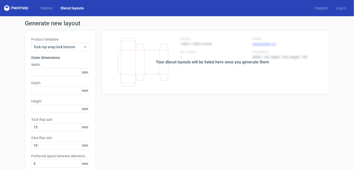
click at [41, 77] on div "Product template Tuck top snap lock bottom Outer dimensions Width mm Depth mm H…" at bounding box center [60, 115] width 71 height 171
click at [49, 72] on input "text" at bounding box center [60, 72] width 58 height 8
type input "165"
click at [45, 7] on link "Dielines" at bounding box center [47, 8] width 20 height 5
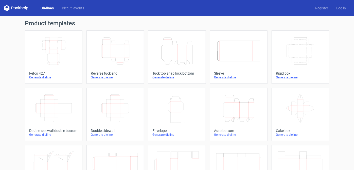
click at [175, 49] on icon "Height Depth Width" at bounding box center [177, 51] width 45 height 28
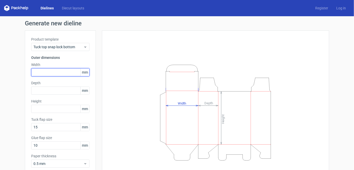
click at [56, 69] on input "text" at bounding box center [60, 72] width 58 height 8
type input "165"
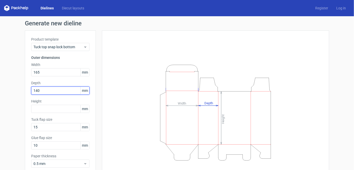
type input "140"
click at [50, 8] on link "Dielines" at bounding box center [47, 8] width 21 height 5
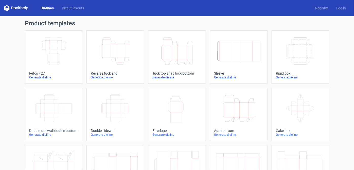
click at [168, 46] on icon "Height Depth Width" at bounding box center [177, 51] width 45 height 28
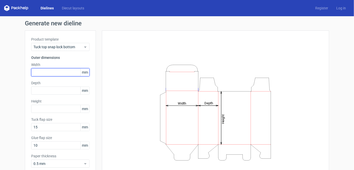
click at [60, 75] on input "text" at bounding box center [60, 72] width 58 height 8
type input "165"
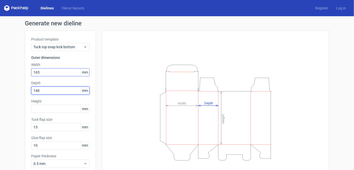
type input "140"
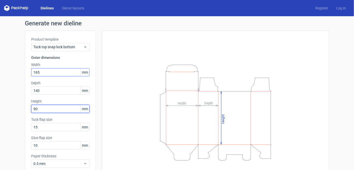
type input "90"
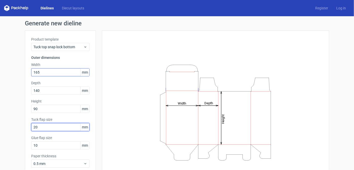
type input "20"
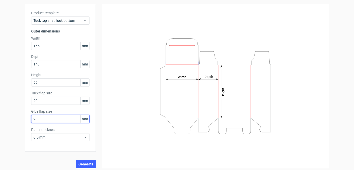
scroll to position [27, 0]
type input "20"
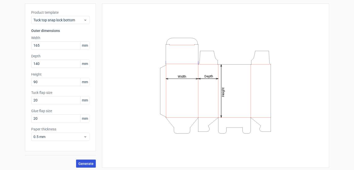
click at [85, 166] on button "Generate" at bounding box center [86, 164] width 20 height 8
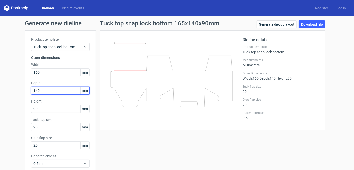
drag, startPoint x: 56, startPoint y: 93, endPoint x: 19, endPoint y: 90, distance: 37.4
click at [19, 90] on div "Generate new dieline Product template Tuck top snap lock bottom Outer dimension…" at bounding box center [177, 107] width 354 height 183
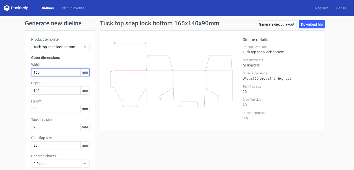
click at [56, 69] on input "165" at bounding box center [60, 72] width 58 height 8
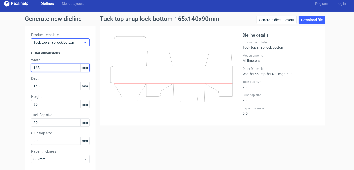
scroll to position [7, 0]
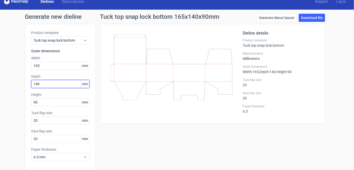
drag, startPoint x: 51, startPoint y: 87, endPoint x: 14, endPoint y: 95, distance: 37.3
click at [13, 95] on div "Generate new dieline Product template Tuck top snap lock bottom Outer dimension…" at bounding box center [177, 101] width 354 height 183
type input "90"
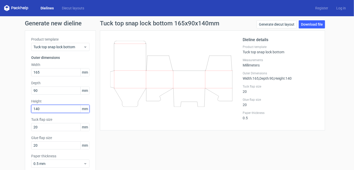
scroll to position [28, 0]
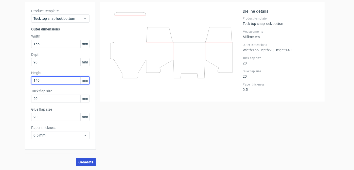
type input "140"
click at [85, 160] on span "Generate" at bounding box center [85, 162] width 15 height 4
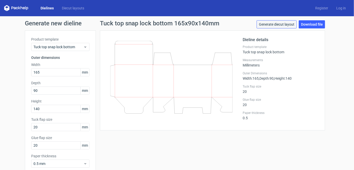
click at [274, 26] on link "Generate diecut layout" at bounding box center [277, 24] width 40 height 8
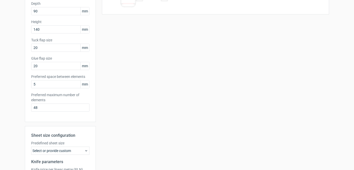
scroll to position [80, 0]
click at [53, 106] on input "48" at bounding box center [60, 107] width 58 height 8
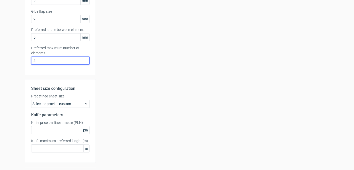
scroll to position [139, 0]
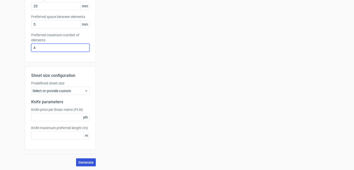
type input "4"
click at [90, 161] on span "Generate" at bounding box center [85, 163] width 15 height 4
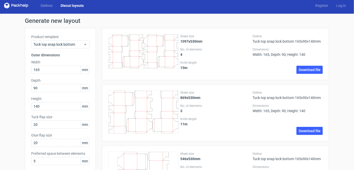
scroll to position [2, 0]
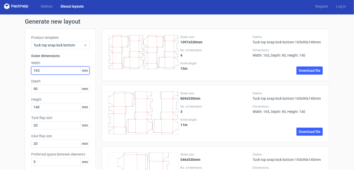
click at [41, 74] on input "165" at bounding box center [60, 71] width 58 height 8
type input "1"
type input "105"
type input "60"
type input "170"
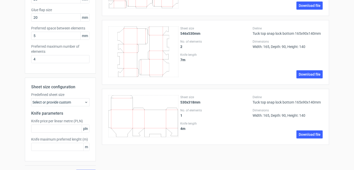
scroll to position [139, 0]
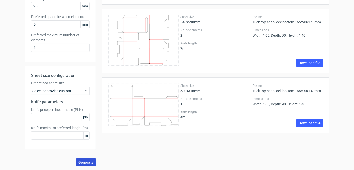
click at [79, 161] on span "Generate" at bounding box center [85, 163] width 15 height 4
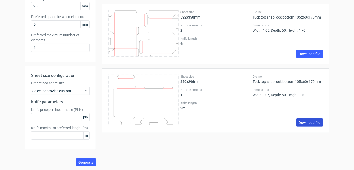
click at [318, 121] on link "Download file" at bounding box center [310, 123] width 26 height 8
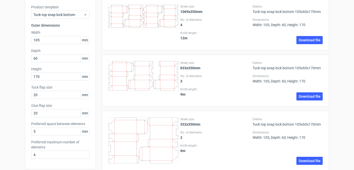
scroll to position [27, 0]
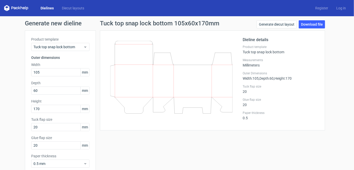
scroll to position [28, 0]
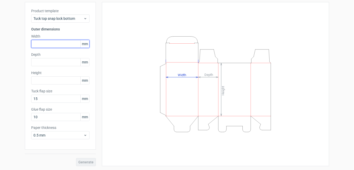
click at [49, 44] on input "text" at bounding box center [60, 44] width 58 height 8
type input "165"
type input "90"
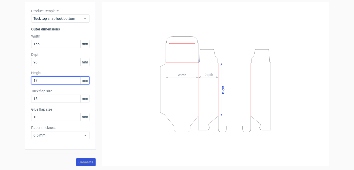
type input "1"
type input "140"
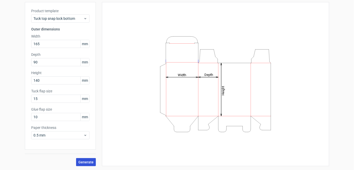
click at [80, 158] on button "Generate" at bounding box center [86, 162] width 20 height 8
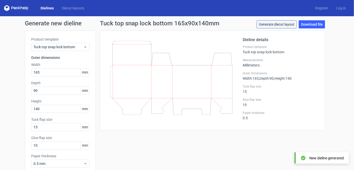
click at [290, 26] on link "Generate diecut layout" at bounding box center [277, 24] width 40 height 8
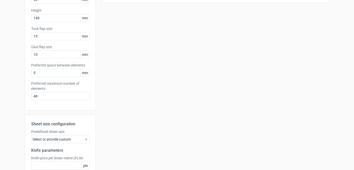
scroll to position [92, 0]
click at [47, 90] on div "Preferred maximum number of elements 48" at bounding box center [60, 89] width 58 height 19
click at [45, 95] on input "48" at bounding box center [60, 95] width 58 height 8
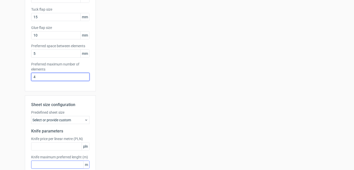
scroll to position [139, 0]
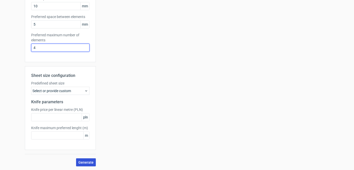
type input "4"
click at [85, 163] on span "Generate" at bounding box center [85, 163] width 15 height 4
